Goal: Book appointment/travel/reservation

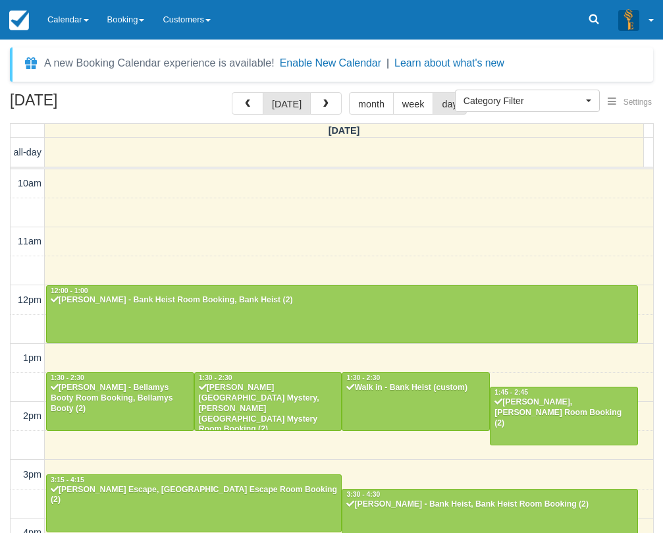
select select
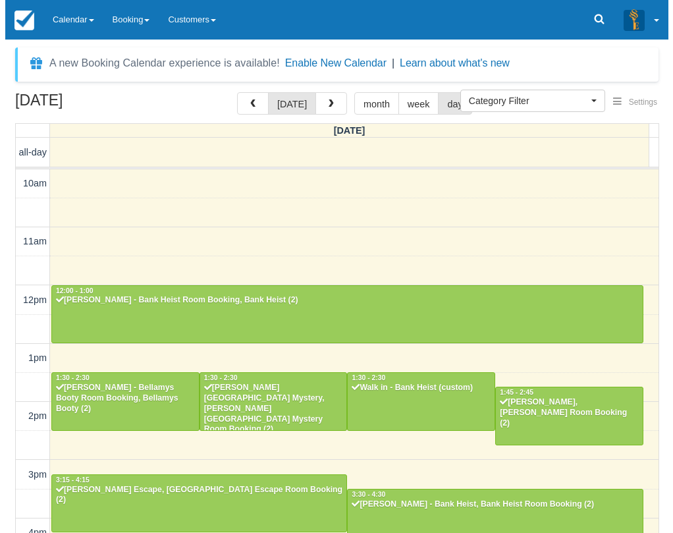
scroll to position [325, 0]
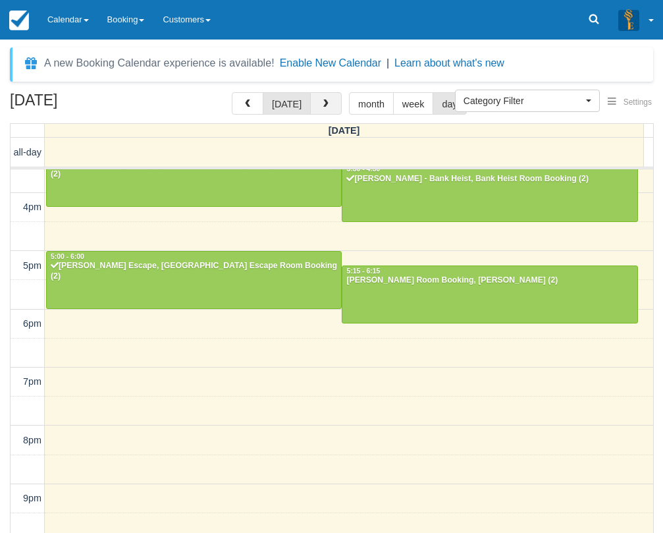
click at [328, 106] on button "button" at bounding box center [326, 103] width 32 height 22
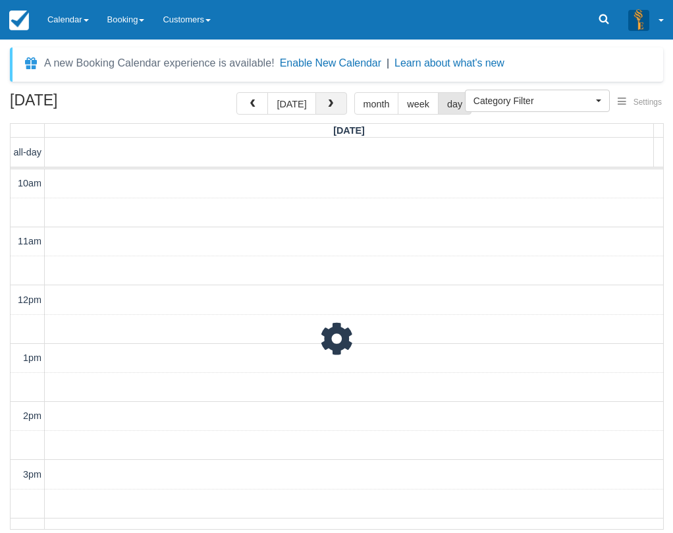
scroll to position [367, 0]
click at [328, 106] on span "button" at bounding box center [330, 103] width 9 height 9
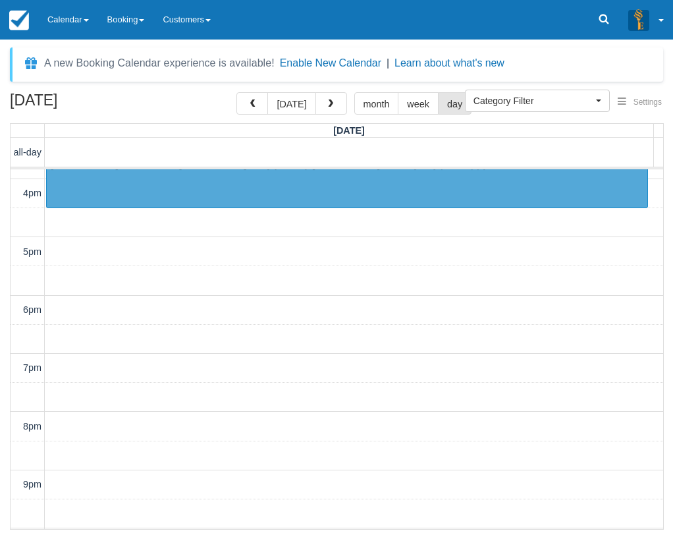
scroll to position [367, 0]
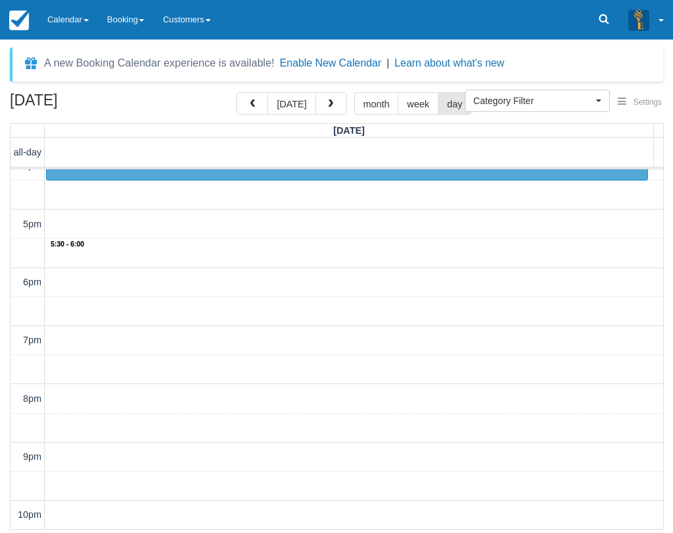
click at [201, 255] on div "10am 11am 12pm 1pm 2pm 3pm 4pm 5pm 6pm 7pm 8pm 9pm 10pm 5:30 - 6:00 3:30 - 4:30…" at bounding box center [337, 165] width 653 height 727
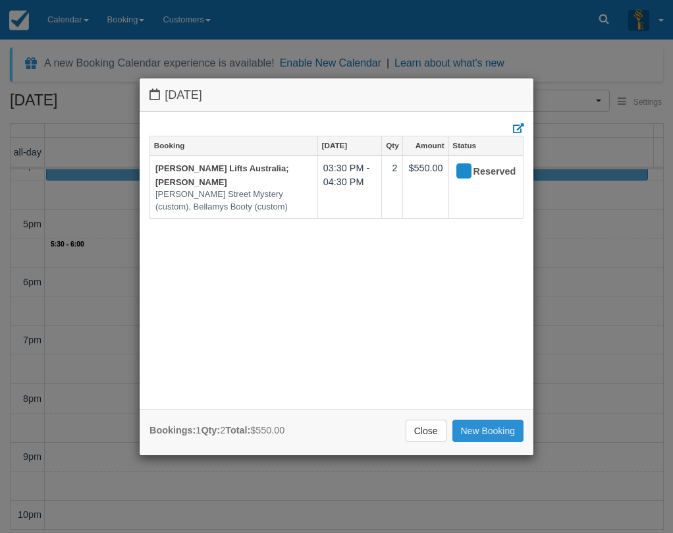
click at [473, 433] on link "New Booking" at bounding box center [488, 430] width 72 height 22
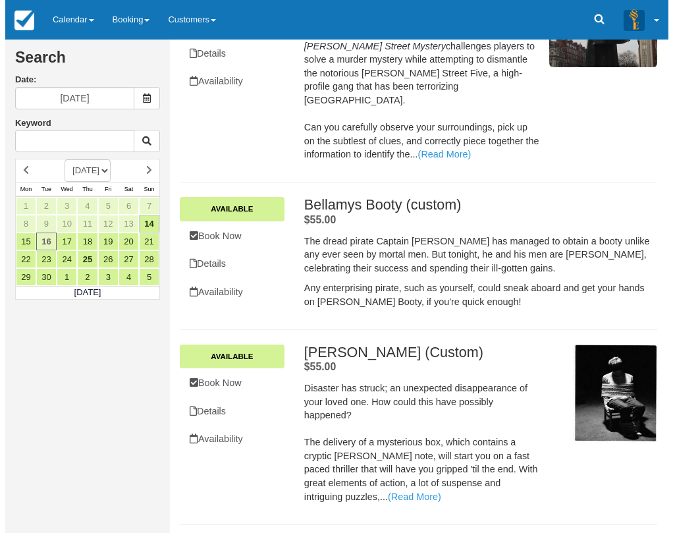
scroll to position [395, 0]
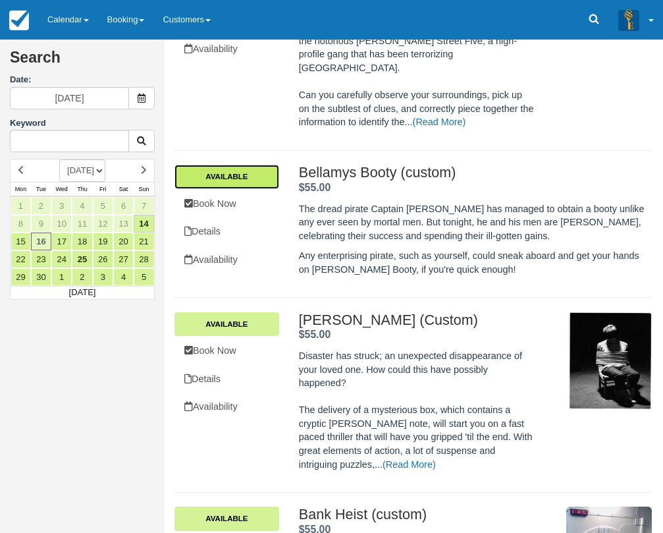
click at [261, 165] on link "Available" at bounding box center [226, 177] width 105 height 24
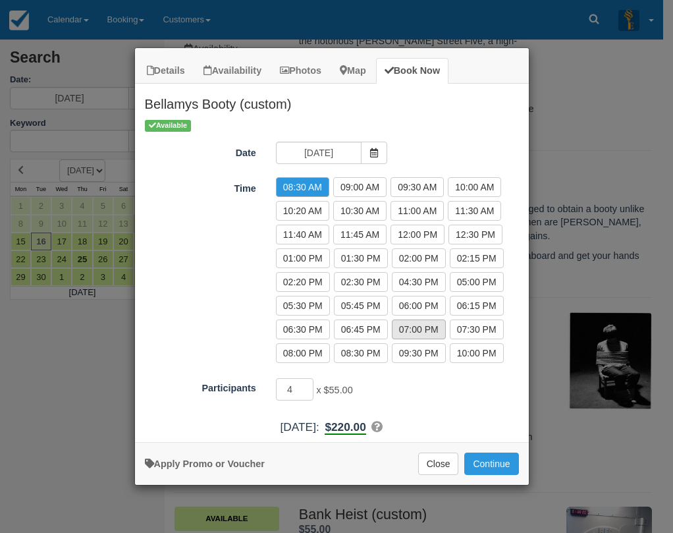
click at [404, 327] on label "07:00 PM" at bounding box center [419, 329] width 54 height 20
radio input "true"
drag, startPoint x: 298, startPoint y: 388, endPoint x: 282, endPoint y: 387, distance: 15.9
click at [282, 387] on input "4" at bounding box center [295, 389] width 38 height 22
click at [498, 464] on button "Continue" at bounding box center [491, 463] width 54 height 22
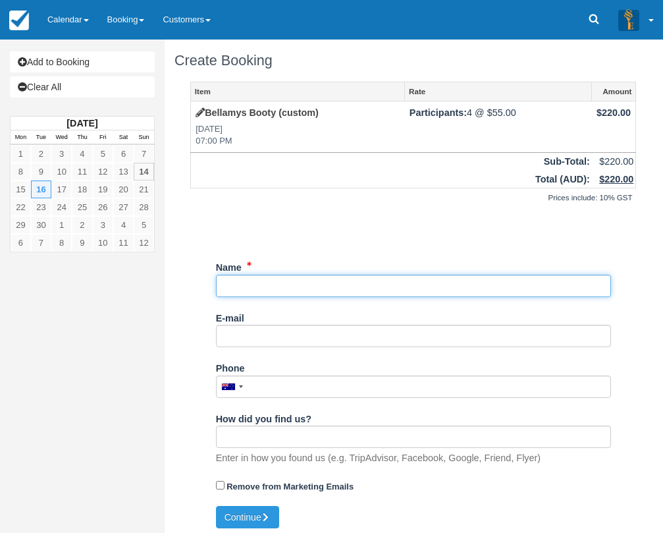
click at [340, 290] on input "Name" at bounding box center [413, 286] width 395 height 22
type input "[PERSON_NAME]"
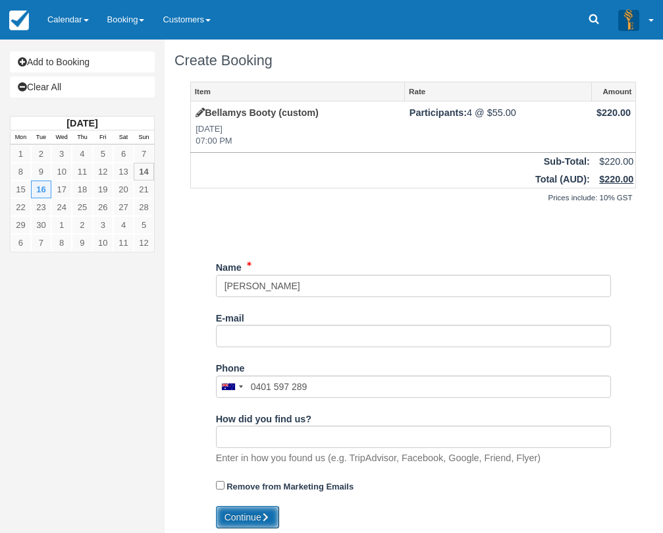
click at [267, 518] on icon "submit" at bounding box center [265, 516] width 9 height 9
type input "+61401597289"
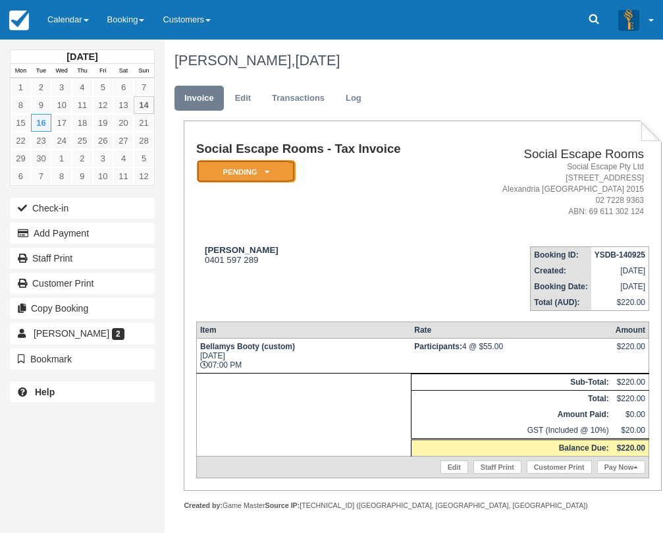
click at [236, 174] on em "Pending" at bounding box center [246, 171] width 99 height 23
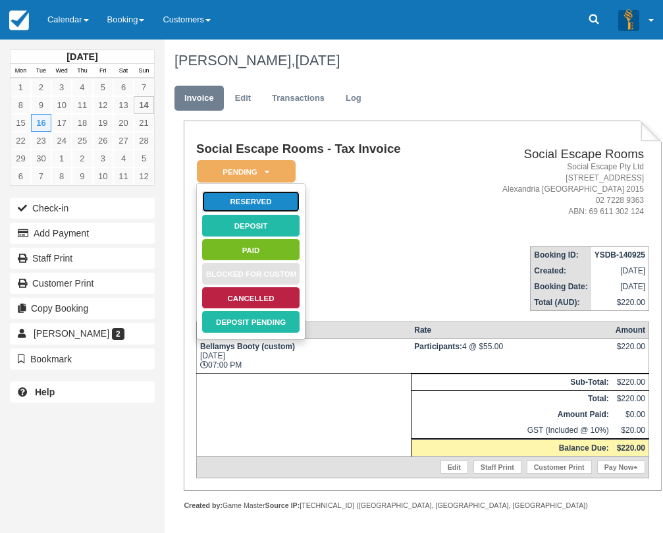
click at [246, 203] on link "Reserved" at bounding box center [250, 201] width 99 height 23
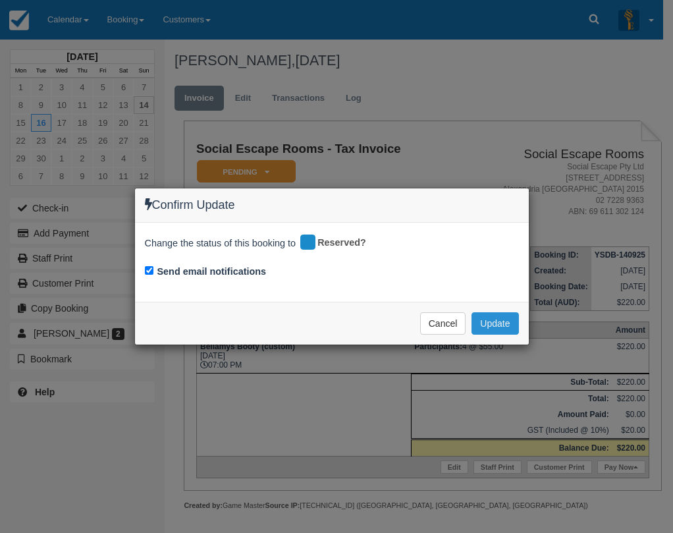
click at [499, 327] on button "Update" at bounding box center [494, 323] width 47 height 22
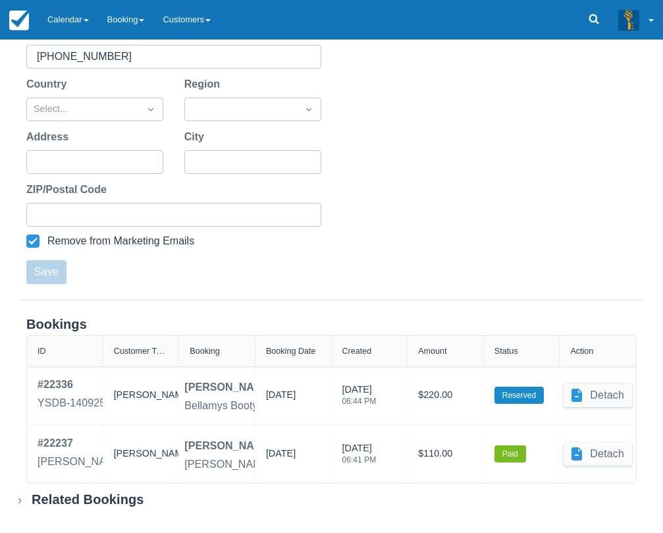
scroll to position [309, 0]
